Goal: Information Seeking & Learning: Check status

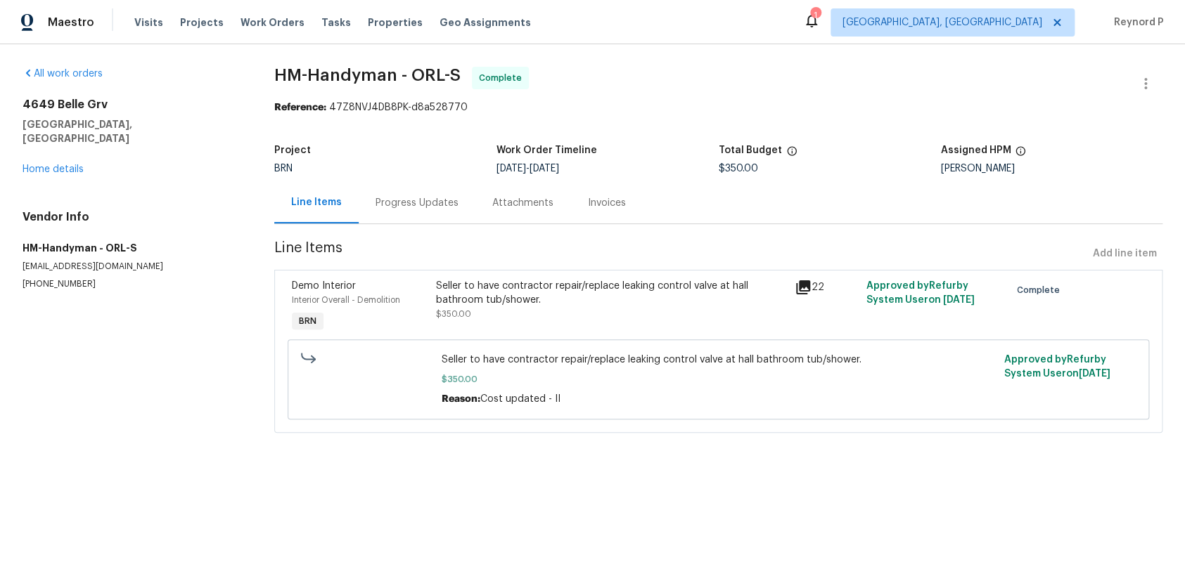
click at [548, 290] on div "Seller to have contractor repair/replace leaking control valve at hall bathroom…" at bounding box center [610, 293] width 350 height 28
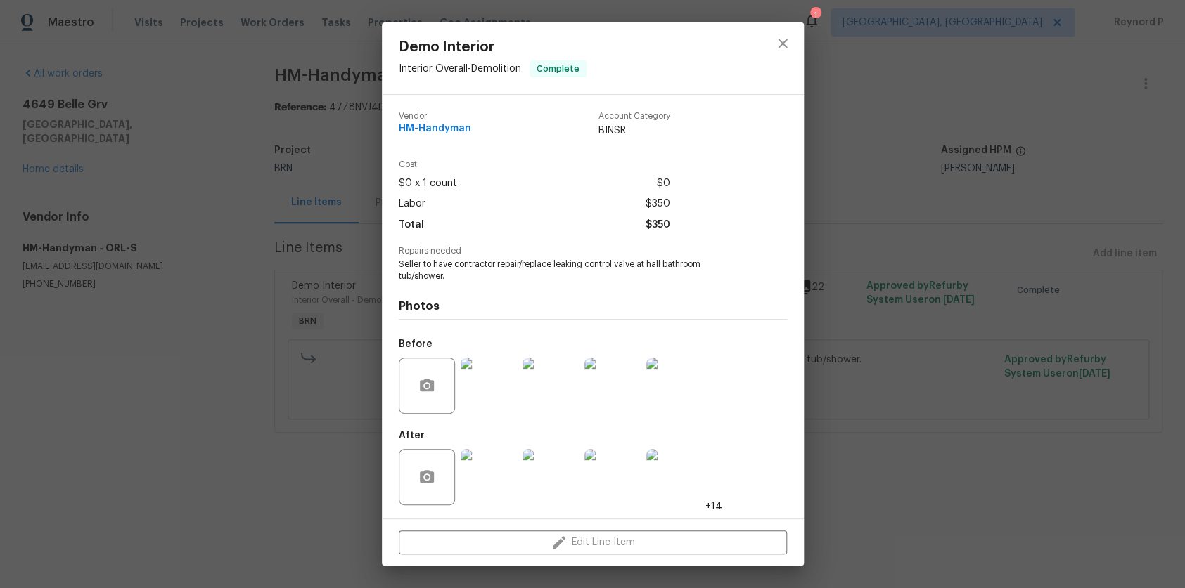
click at [314, 497] on div "Demo Interior Interior Overall - Demolition Complete Vendor HM-Handyman Account…" at bounding box center [592, 294] width 1185 height 588
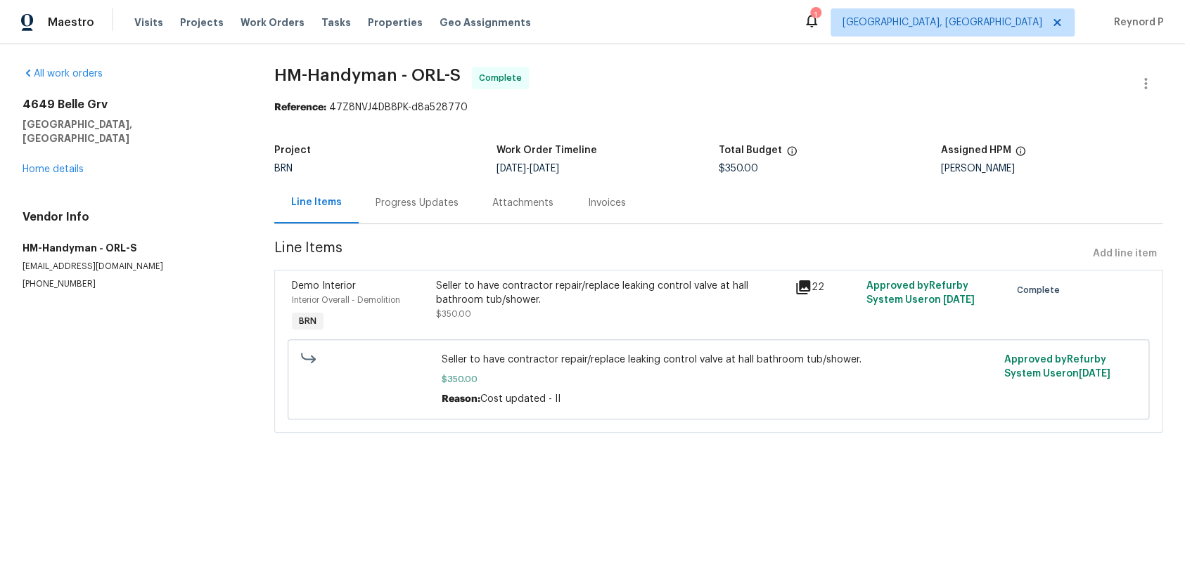
click at [401, 193] on div "Progress Updates" at bounding box center [417, 202] width 117 height 41
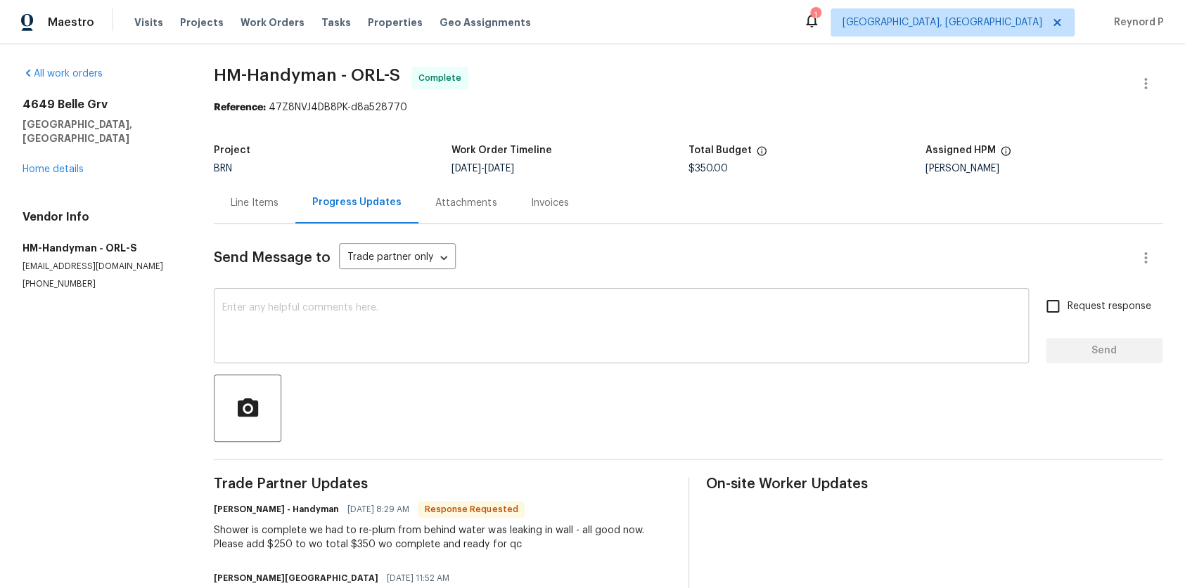
scroll to position [305, 0]
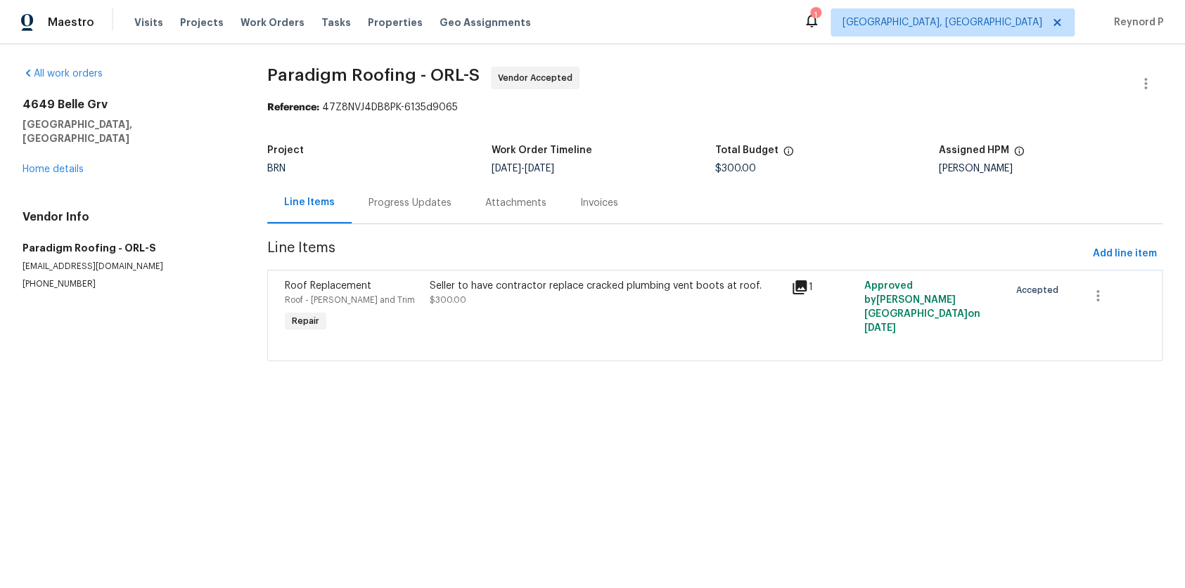
click at [515, 296] on div "Seller to have contractor replace cracked plumbing vent boots at roof. $300.00" at bounding box center [607, 293] width 354 height 28
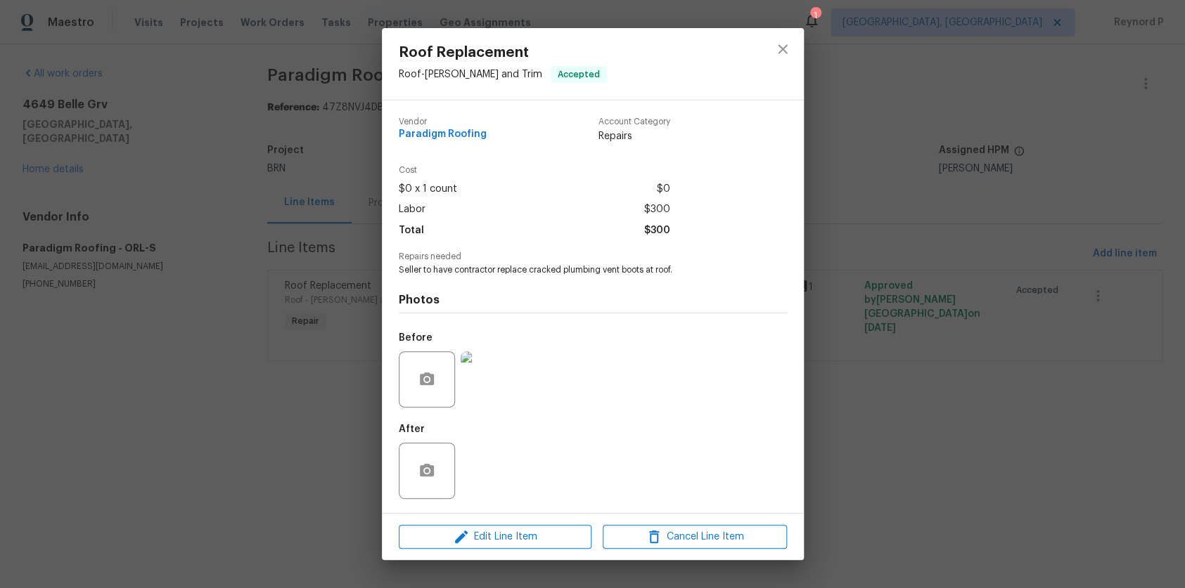
click at [335, 411] on div "Roof Replacement Roof - Eaves and Trim Accepted Vendor Paradigm Roofing Account…" at bounding box center [592, 294] width 1185 height 588
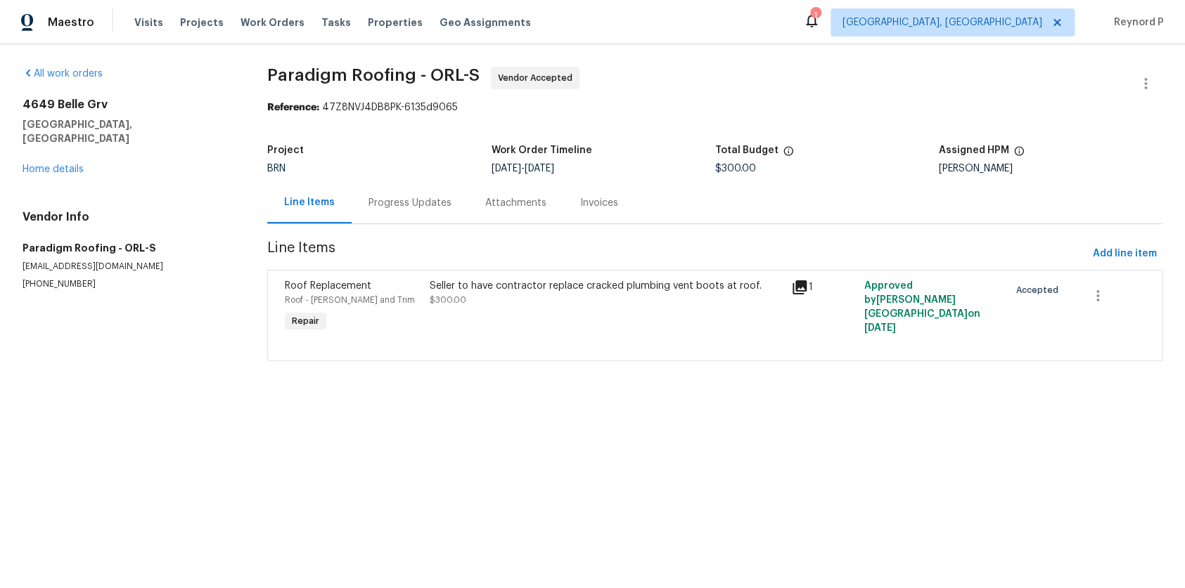
click at [404, 213] on div "Progress Updates" at bounding box center [410, 202] width 117 height 41
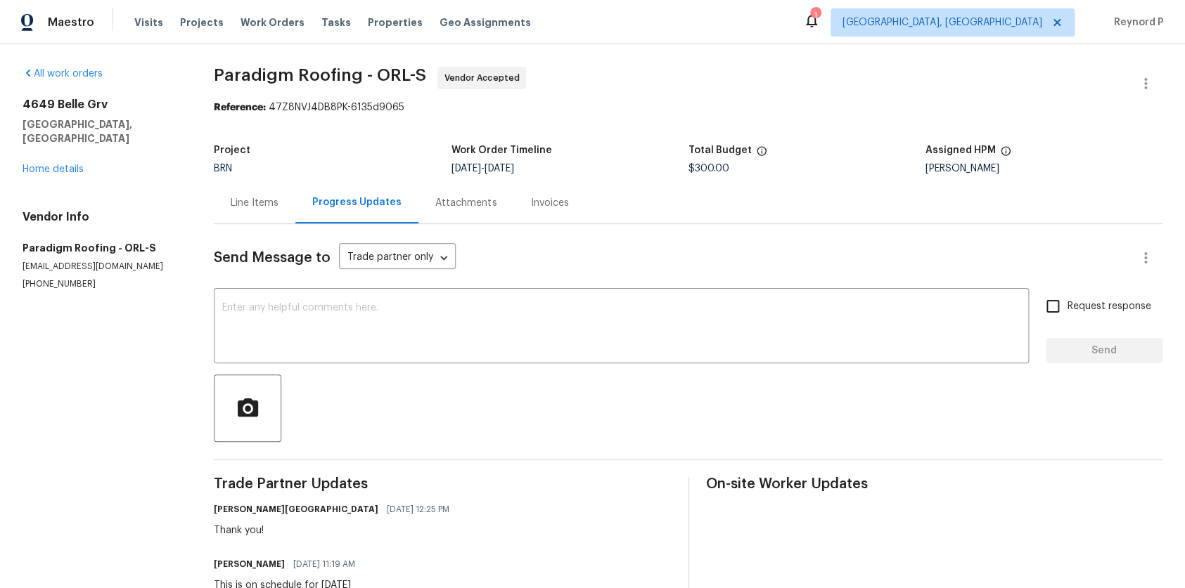
scroll to position [182, 0]
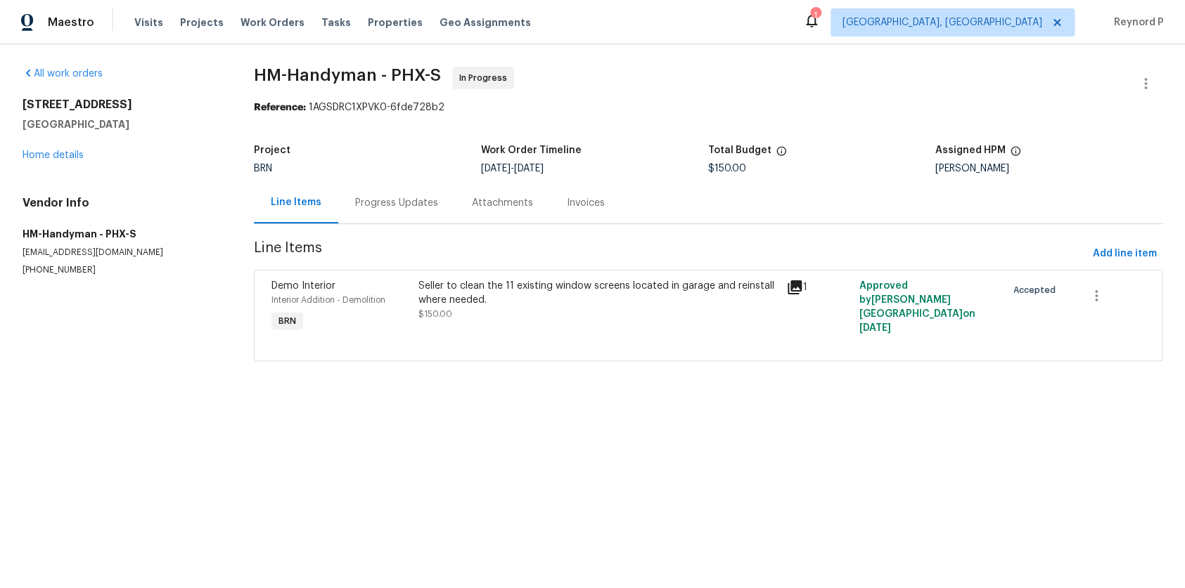
click at [538, 292] on div "Seller to clean the 11 existing window screens located in garage and reinstall …" at bounding box center [597, 293] width 359 height 28
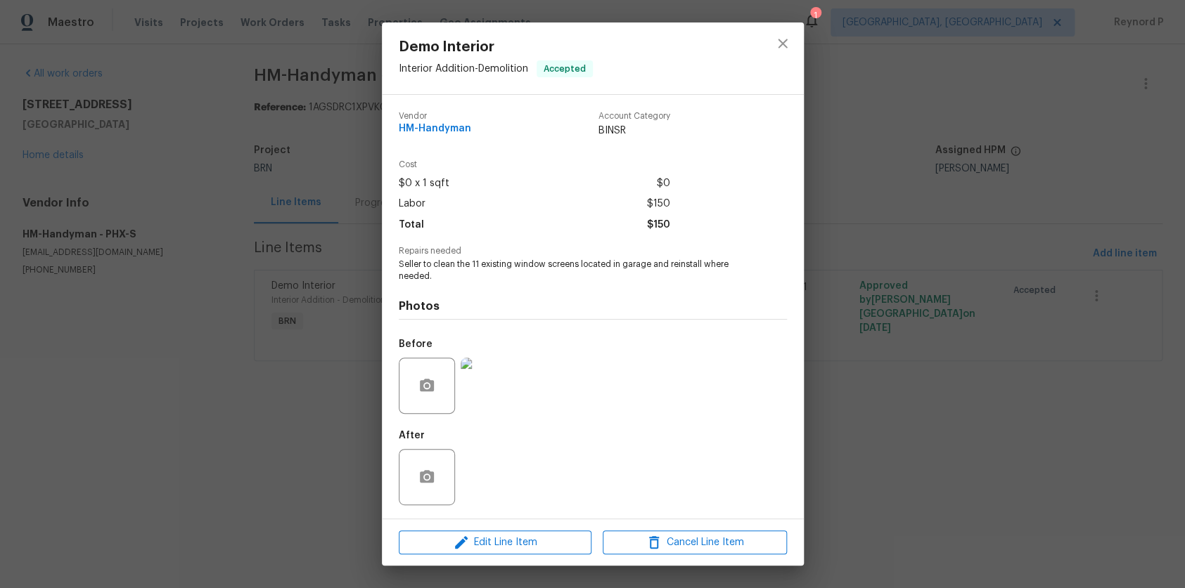
click at [349, 396] on div "Demo Interior Interior Addition - Demolition Accepted Vendor HM-Handyman Accoun…" at bounding box center [592, 294] width 1185 height 588
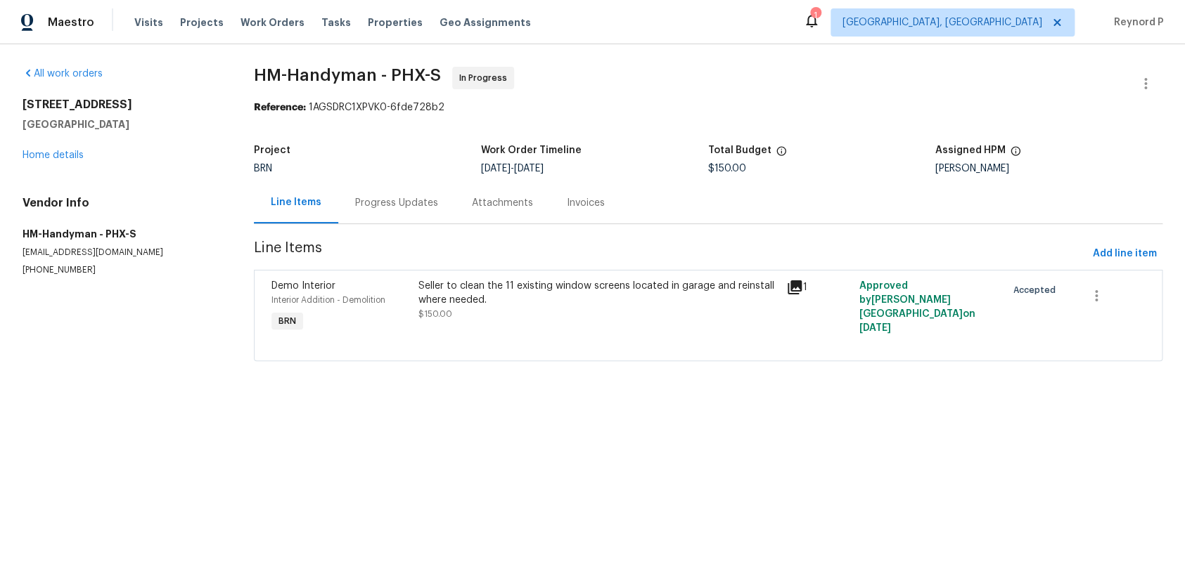
click at [425, 210] on div "Progress Updates" at bounding box center [396, 203] width 83 height 14
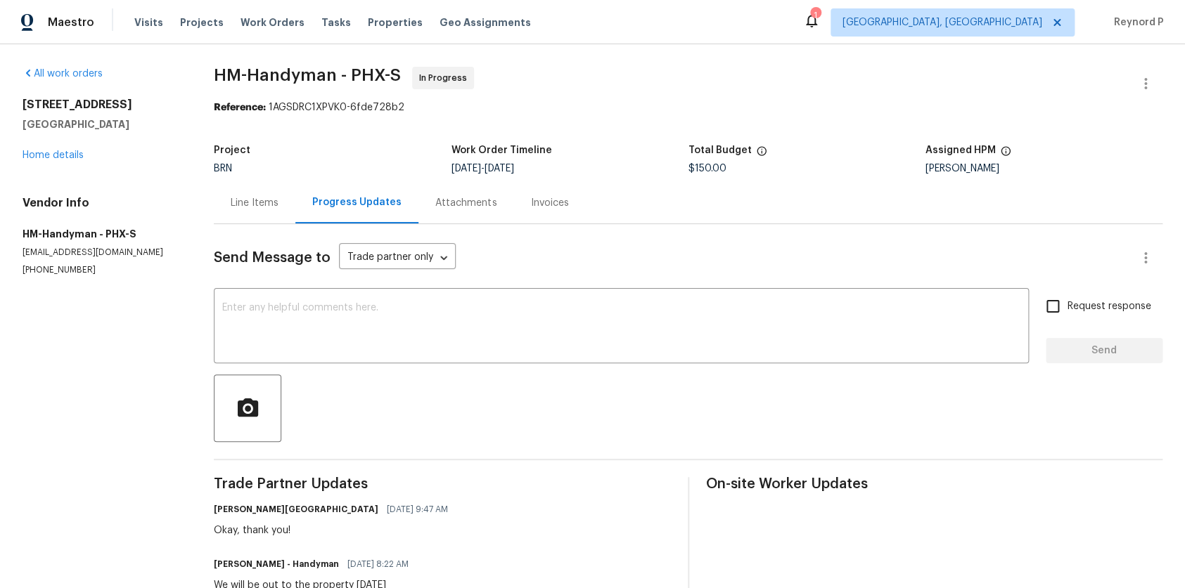
click at [255, 196] on div "Line Items" at bounding box center [255, 202] width 82 height 41
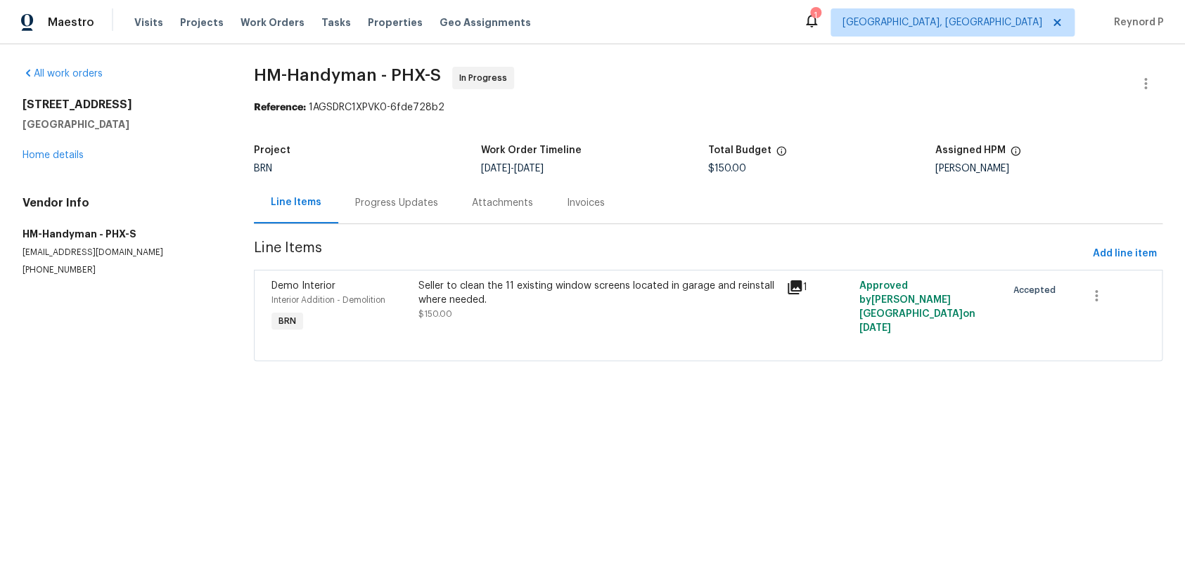
click at [415, 207] on div "Progress Updates" at bounding box center [396, 203] width 83 height 14
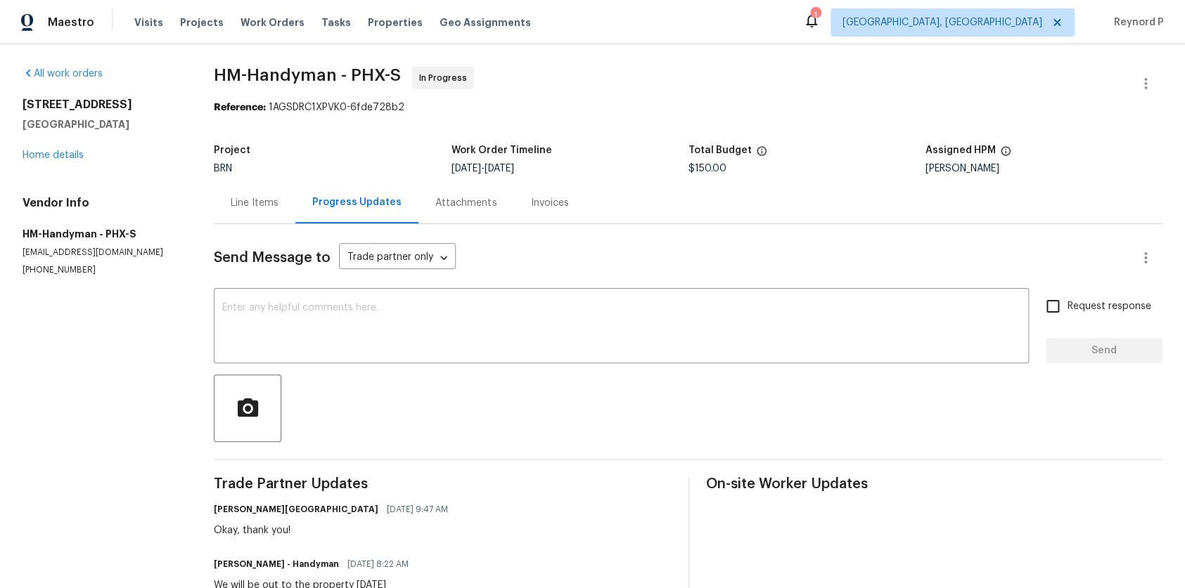
click at [259, 205] on div "Line Items" at bounding box center [255, 203] width 48 height 14
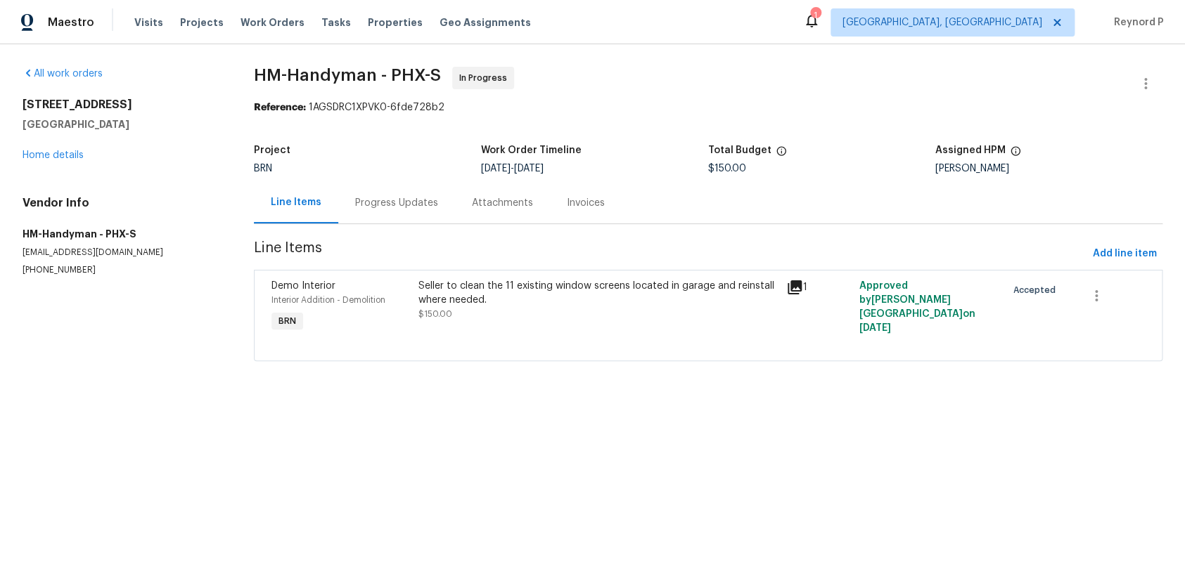
click at [181, 391] on div "All work orders 4690 E Pearl Rd San Tan Valley, AZ 85143 Home details Vendor In…" at bounding box center [592, 222] width 1185 height 356
click at [314, 390] on div "All work orders 4690 E Pearl Rd San Tan Valley, AZ 85143 Home details Vendor In…" at bounding box center [592, 222] width 1185 height 356
click at [307, 381] on div "All work orders 4690 E Pearl Rd San Tan Valley, AZ 85143 Home details Vendor In…" at bounding box center [592, 222] width 1185 height 356
click at [405, 198] on div "Progress Updates" at bounding box center [396, 203] width 83 height 14
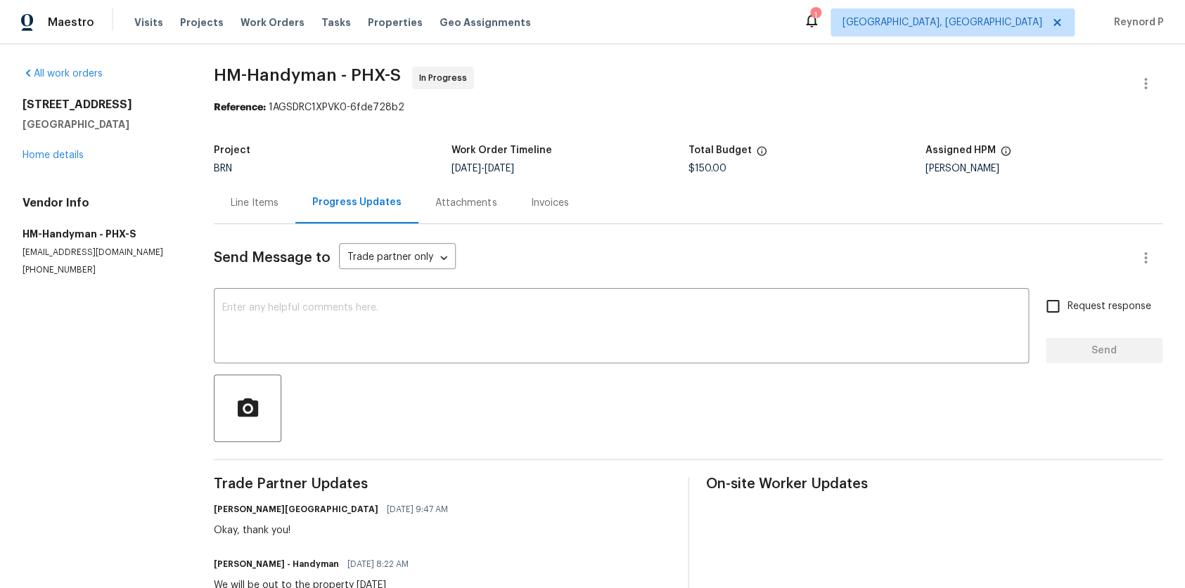
click at [201, 310] on div "All work orders 4690 E Pearl Rd San Tan Valley, AZ 85143 Home details Vendor In…" at bounding box center [592, 407] width 1185 height 726
click at [269, 210] on div "Line Items" at bounding box center [255, 203] width 48 height 14
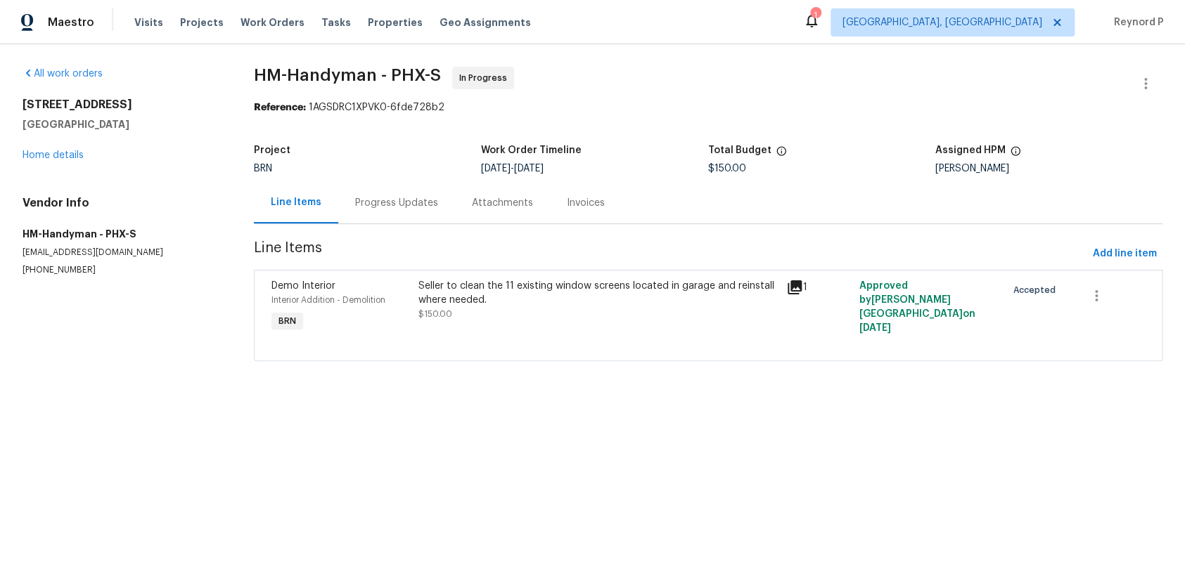
click at [139, 384] on div "All work orders 4690 E Pearl Rd San Tan Valley, AZ 85143 Home details Vendor In…" at bounding box center [592, 222] width 1185 height 356
click at [693, 111] on div "Reference: 1AGSDRC1XPVK0-6fde728b2" at bounding box center [708, 108] width 908 height 14
click at [388, 196] on div "Progress Updates" at bounding box center [396, 202] width 117 height 41
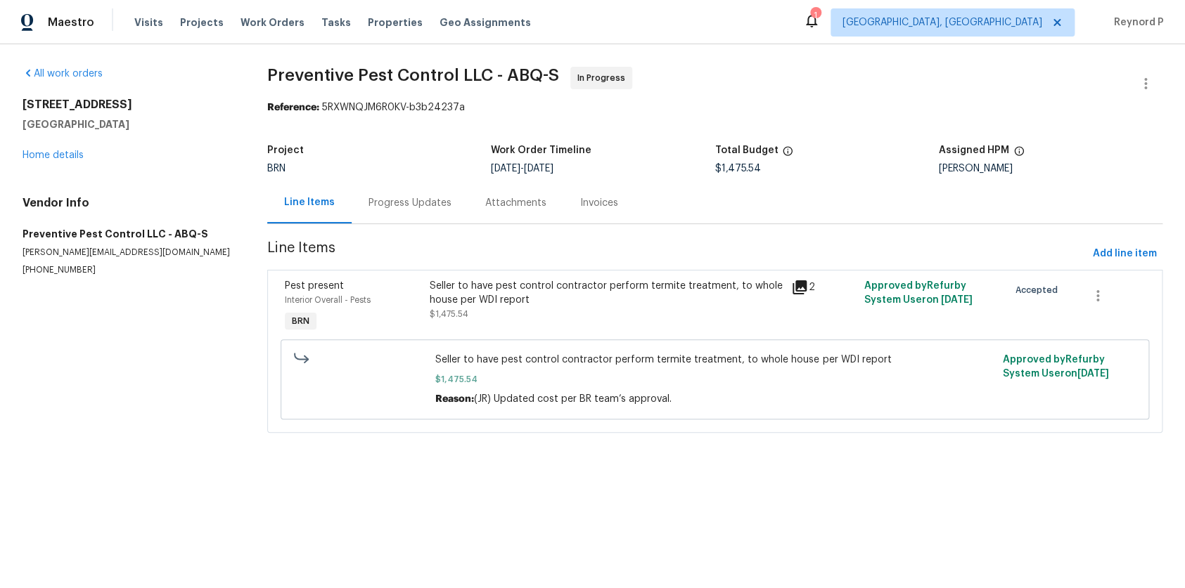
click at [664, 284] on div "Seller to have pest control contractor perform termite treatment, to whole hous…" at bounding box center [607, 293] width 354 height 28
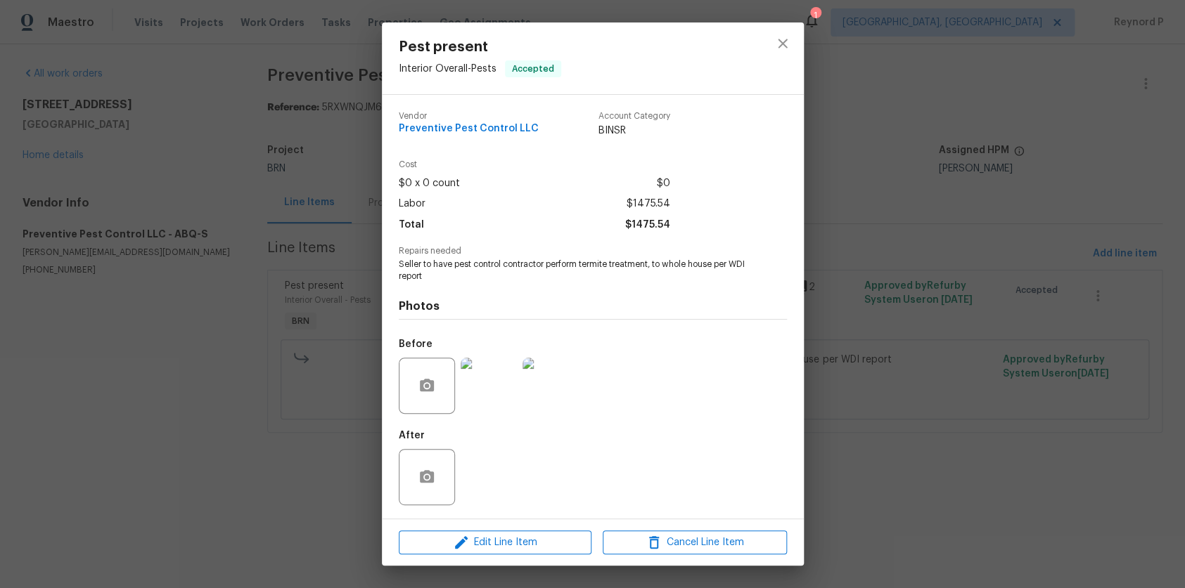
click at [288, 474] on div "Pest present Interior Overall - Pests Accepted Vendor Preventive Pest Control L…" at bounding box center [592, 294] width 1185 height 588
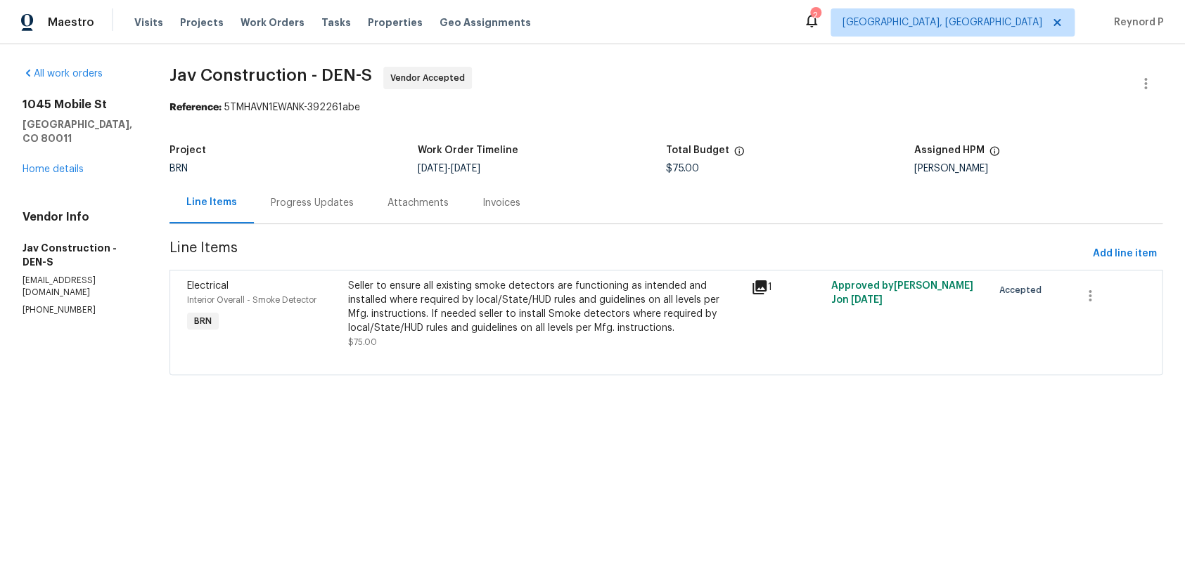
click at [467, 297] on div "Seller to ensure all existing smoke detectors are functioning as intended and i…" at bounding box center [545, 307] width 394 height 56
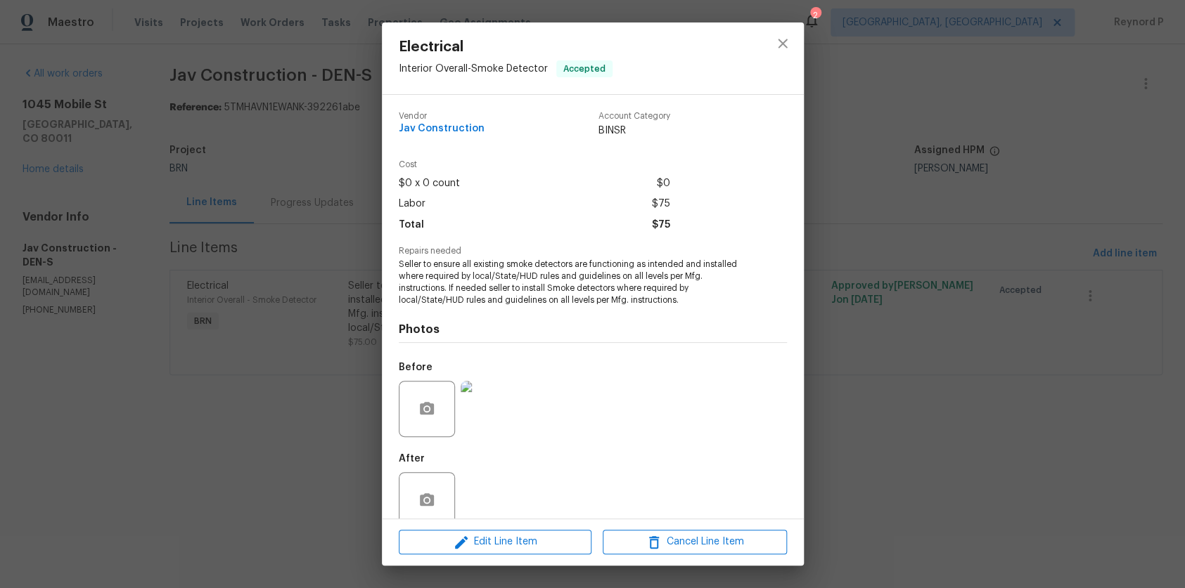
click at [323, 483] on div "Electrical Interior Overall - Smoke Detector Accepted Vendor Jav Construction A…" at bounding box center [592, 294] width 1185 height 588
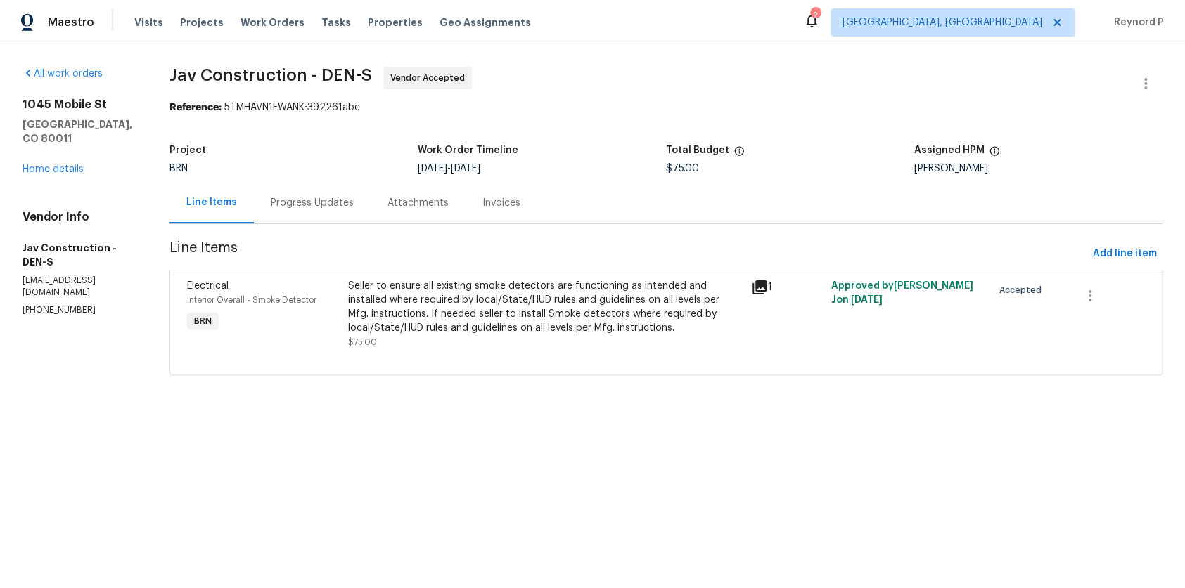
click at [330, 197] on div "Progress Updates" at bounding box center [312, 203] width 83 height 14
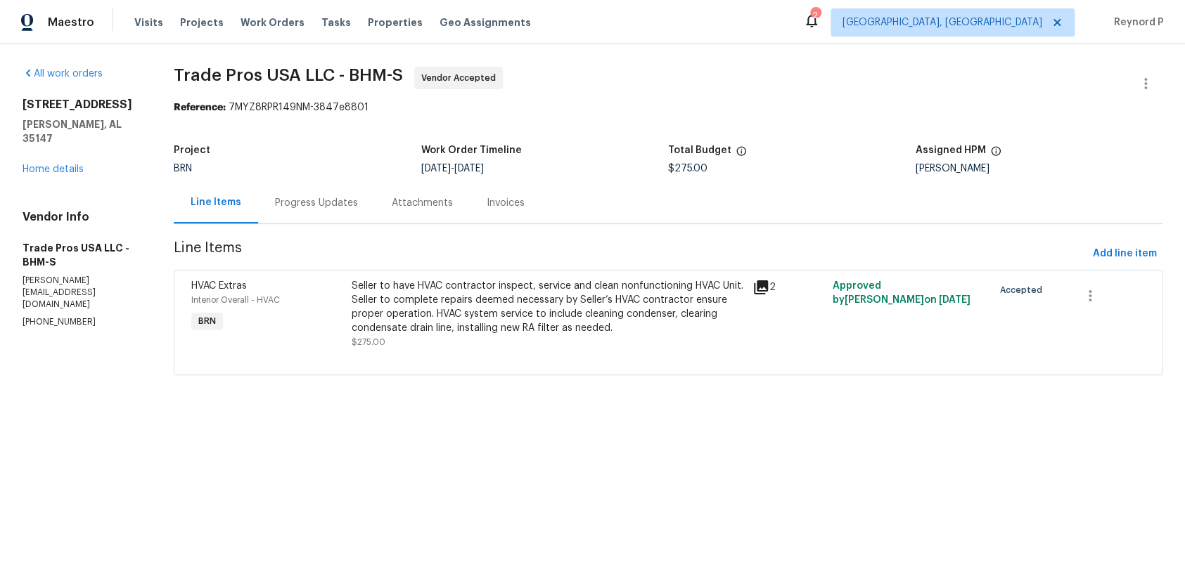
click at [509, 314] on div "Seller to have HVAC contractor inspect, service and clean nonfunctioning HVAC U…" at bounding box center [548, 307] width 392 height 56
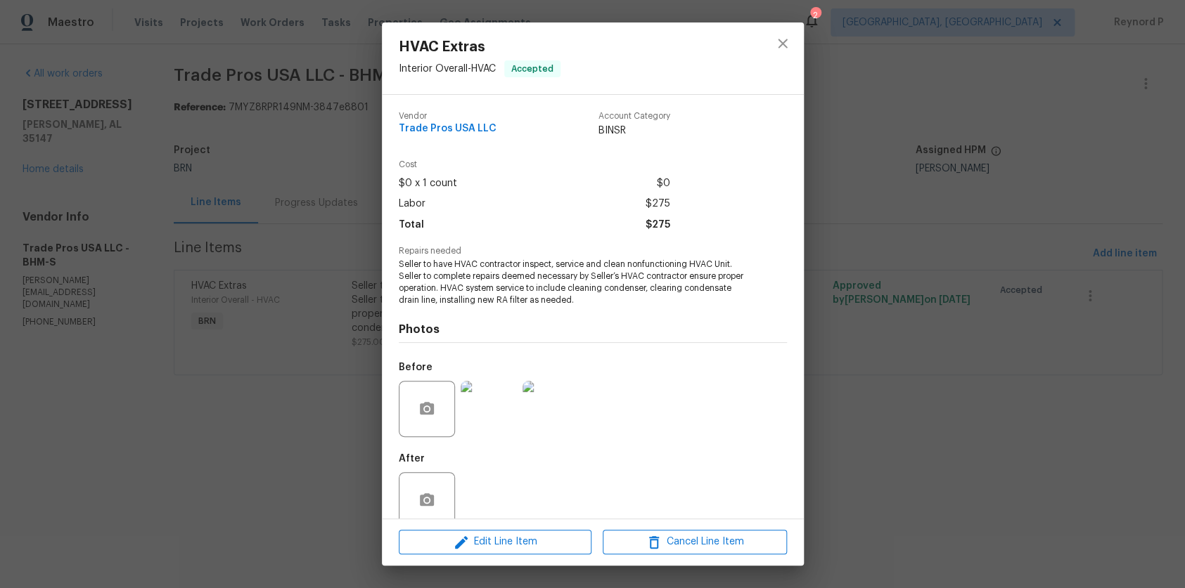
click at [321, 425] on div "HVAC Extras Interior Overall - HVAC Accepted Vendor Trade Pros USA LLC Account …" at bounding box center [592, 294] width 1185 height 588
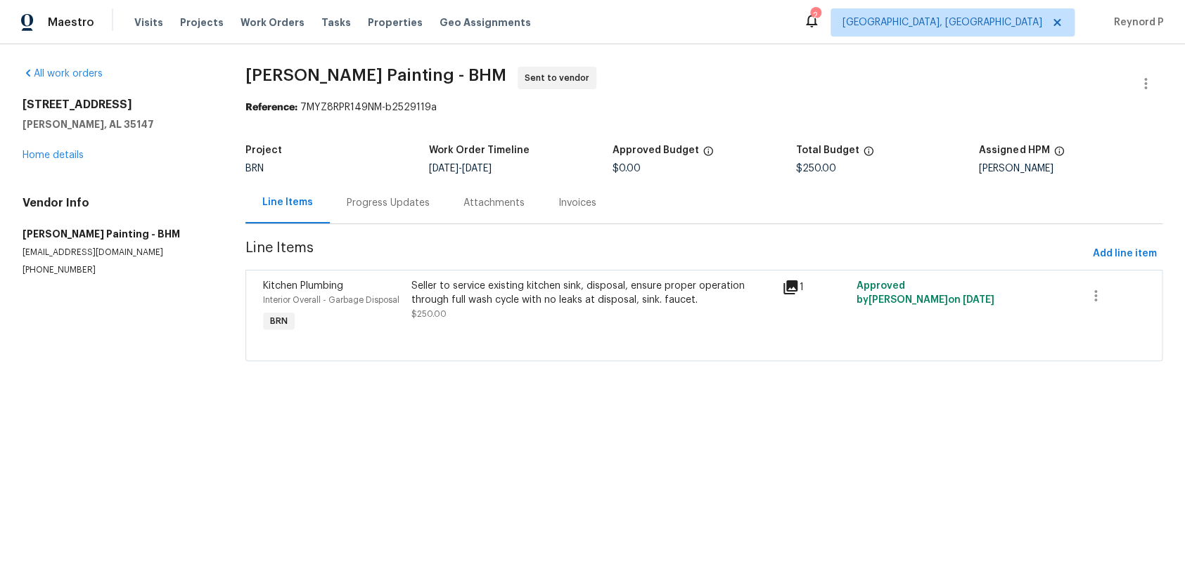
click at [584, 283] on div "Seller to service existing kitchen sink, disposal, ensure proper operation thro…" at bounding box center [592, 293] width 363 height 28
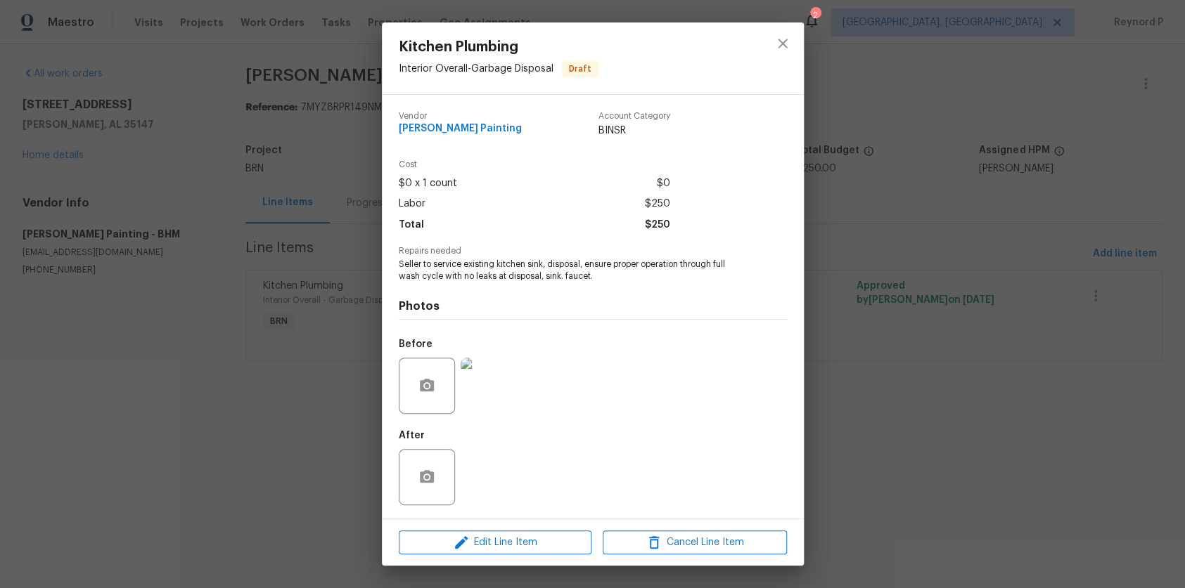
click at [368, 369] on div "Kitchen Plumbing Interior Overall - Garbage Disposal Draft Vendor Perez Paintin…" at bounding box center [592, 294] width 1185 height 588
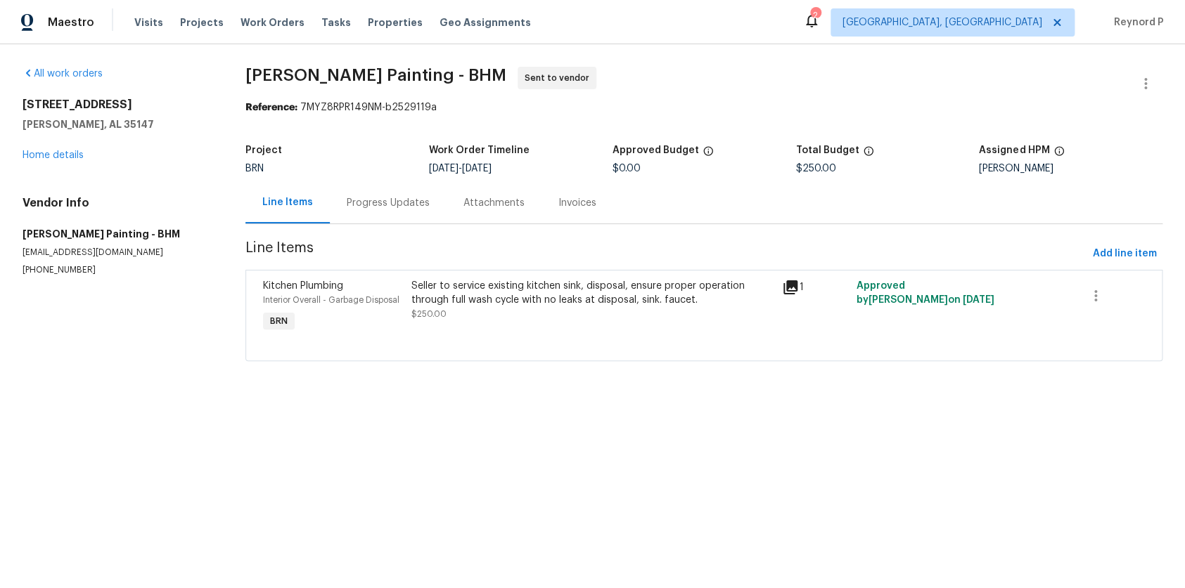
click at [379, 208] on div "Progress Updates" at bounding box center [388, 203] width 83 height 14
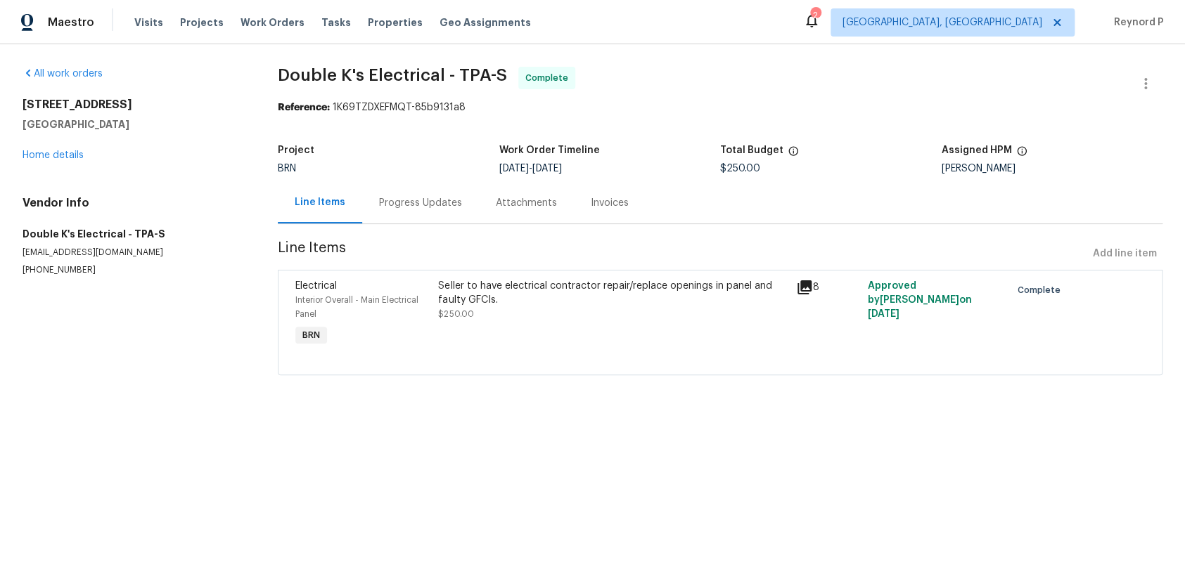
click at [475, 293] on div "Seller to have electrical contractor repair/replace openings in panel and fault…" at bounding box center [612, 293] width 349 height 28
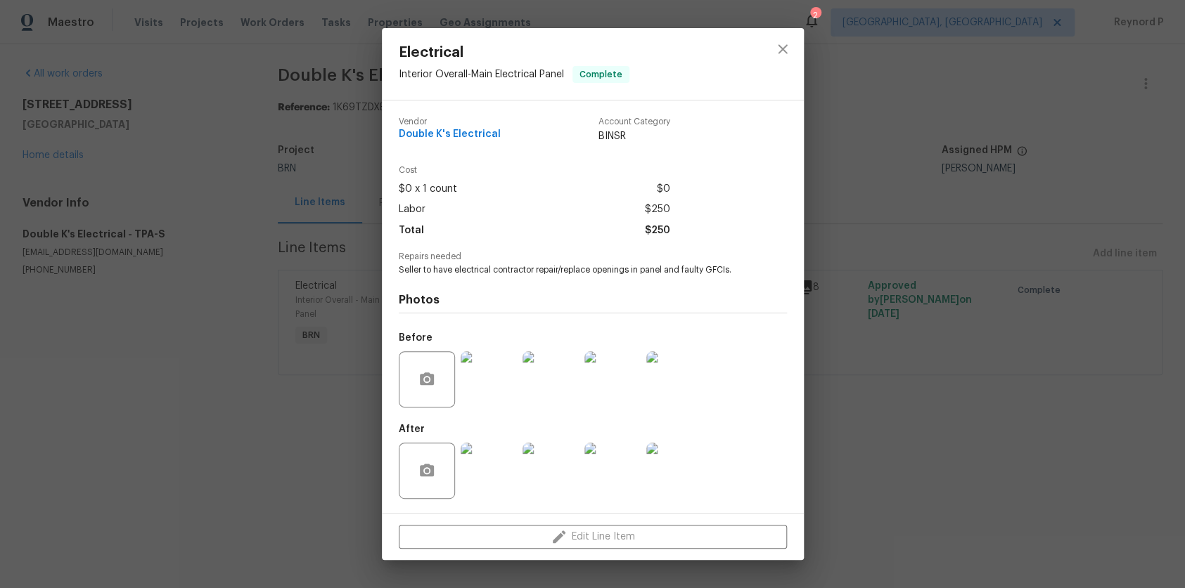
click at [306, 459] on div "Electrical Interior Overall - Main Electrical Panel Complete Vendor Double K's …" at bounding box center [592, 294] width 1185 height 588
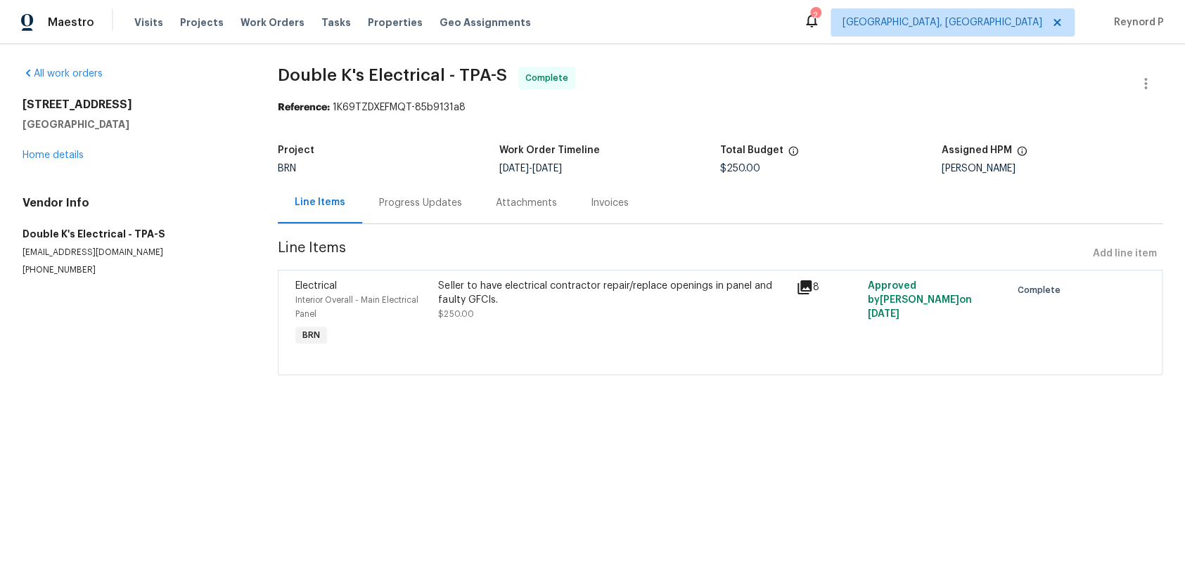
click at [423, 200] on div "Progress Updates" at bounding box center [420, 203] width 83 height 14
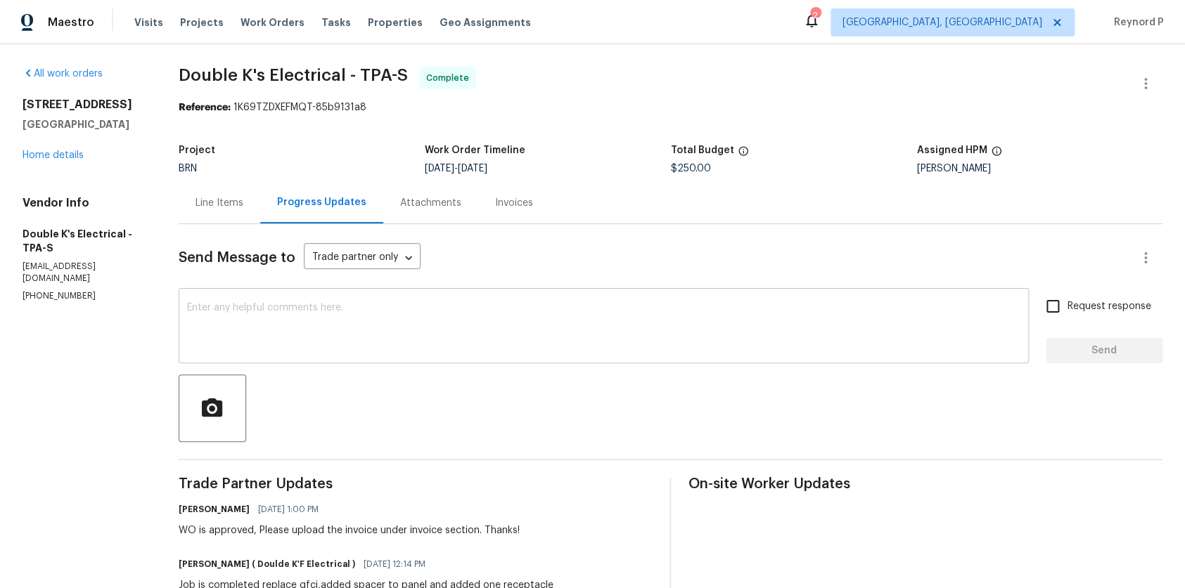
scroll to position [305, 0]
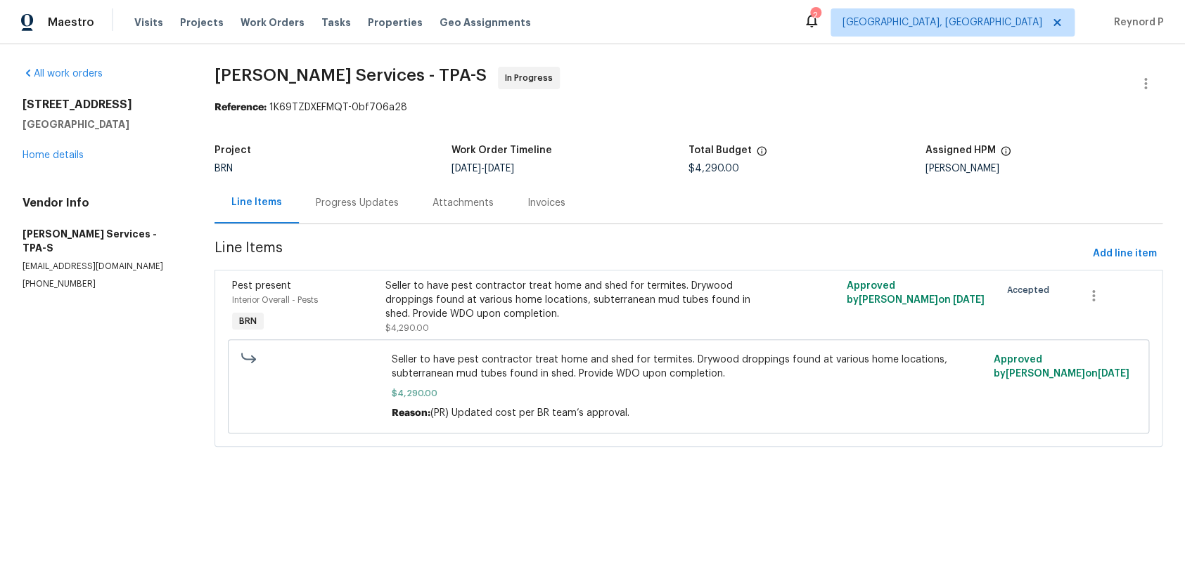
click at [461, 286] on div "Seller to have pest contractor treat home and shed for termites. Drywood droppi…" at bounding box center [572, 300] width 375 height 42
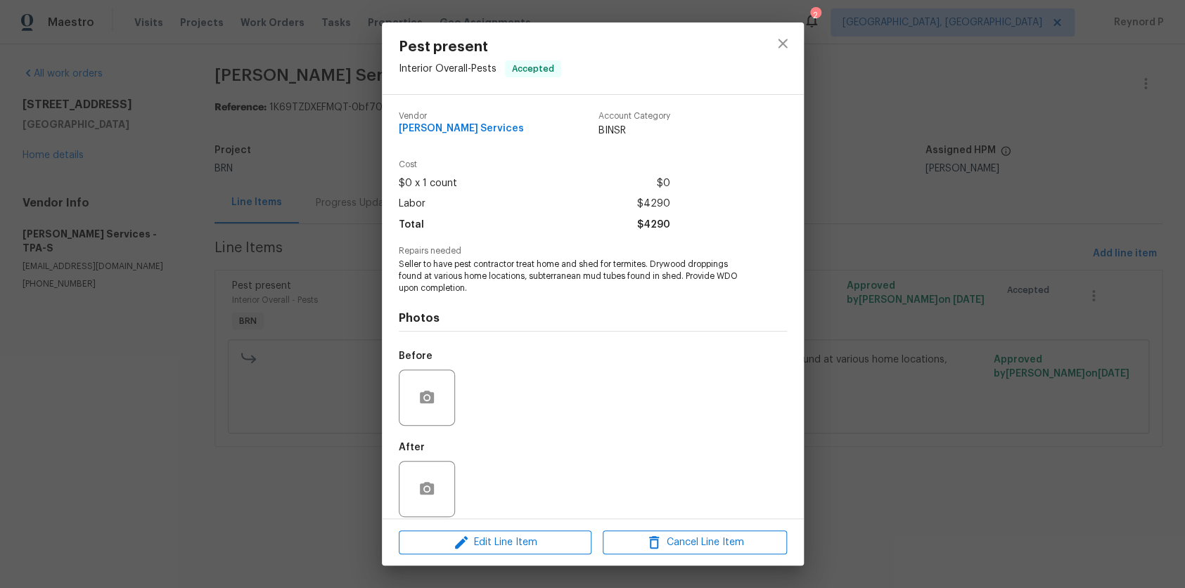
click at [245, 510] on div "Pest present Interior Overall - Pests Accepted Vendor Massey Services Account C…" at bounding box center [592, 294] width 1185 height 588
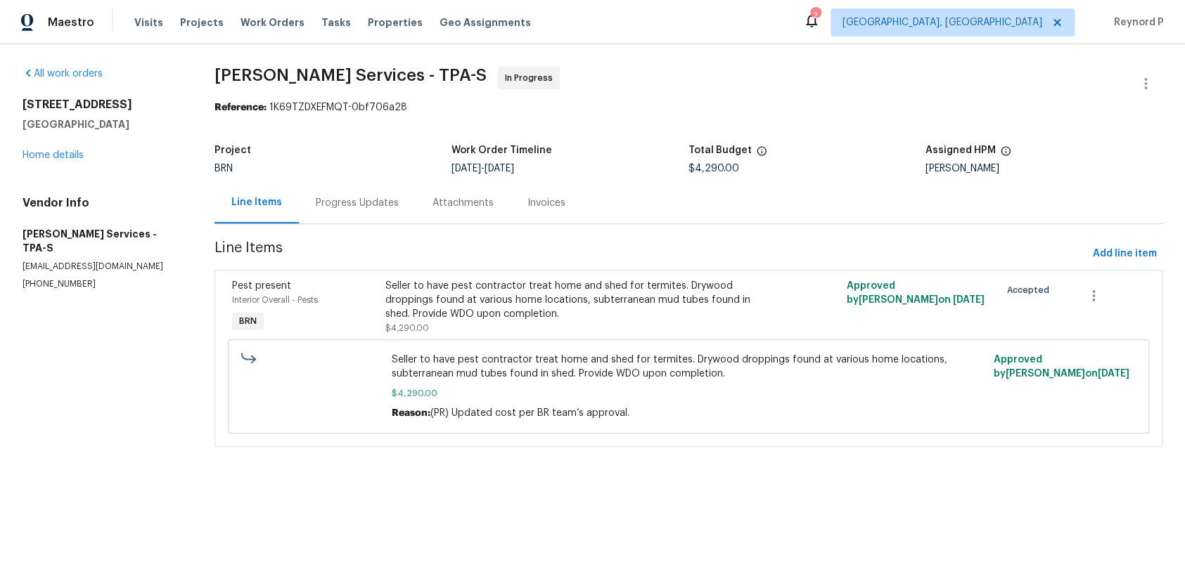
click at [369, 196] on div "Progress Updates" at bounding box center [357, 203] width 83 height 14
